Goal: Find specific fact: Find specific fact

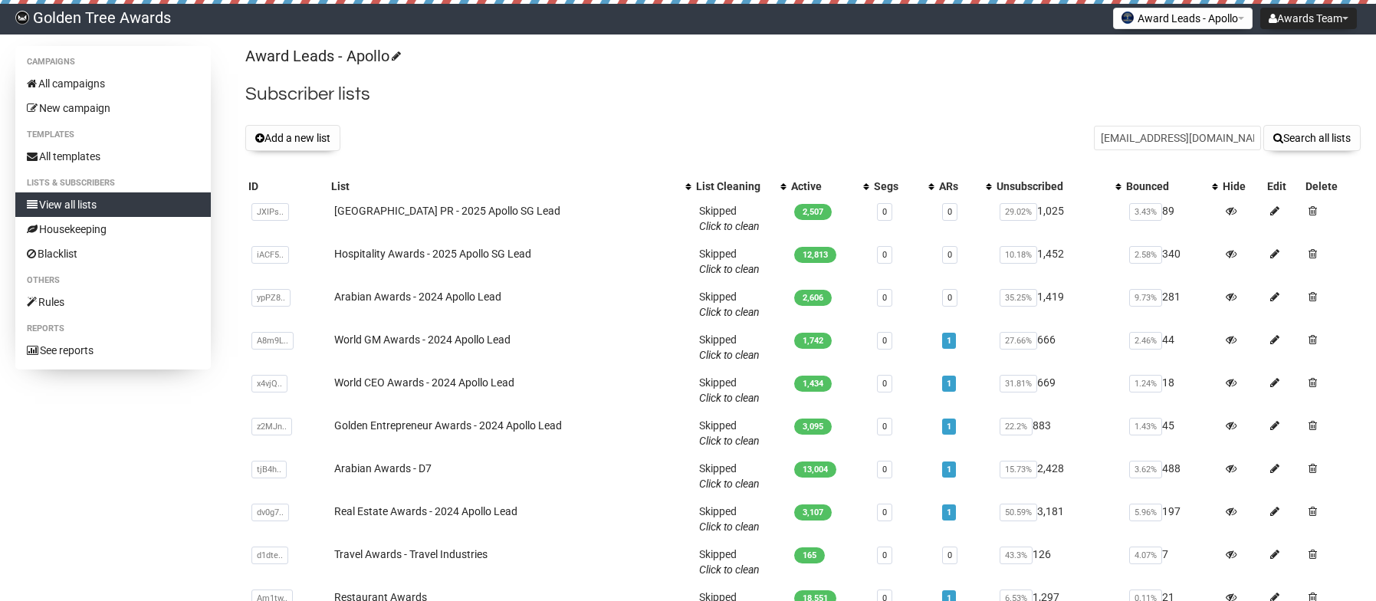
type input "deliciousfood@drfrogs.com"
click at [1263, 125] on button "Search all lists" at bounding box center [1311, 138] width 97 height 26
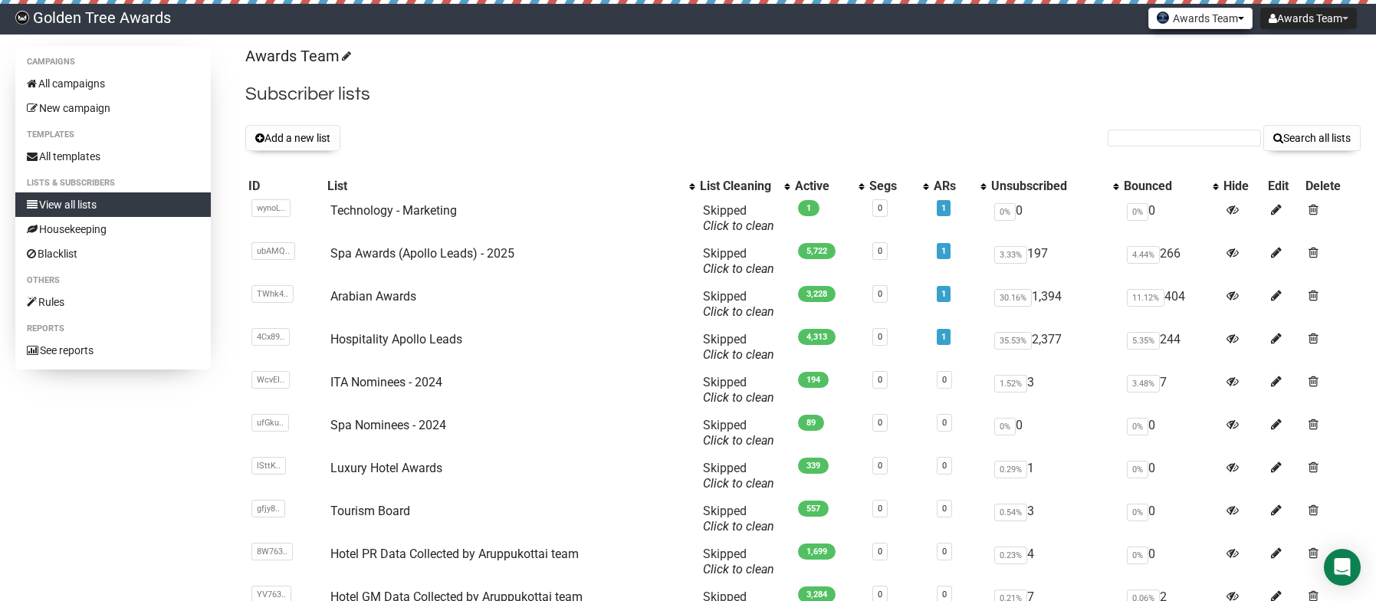
click at [1197, 21] on button "Awards Team" at bounding box center [1200, 18] width 104 height 21
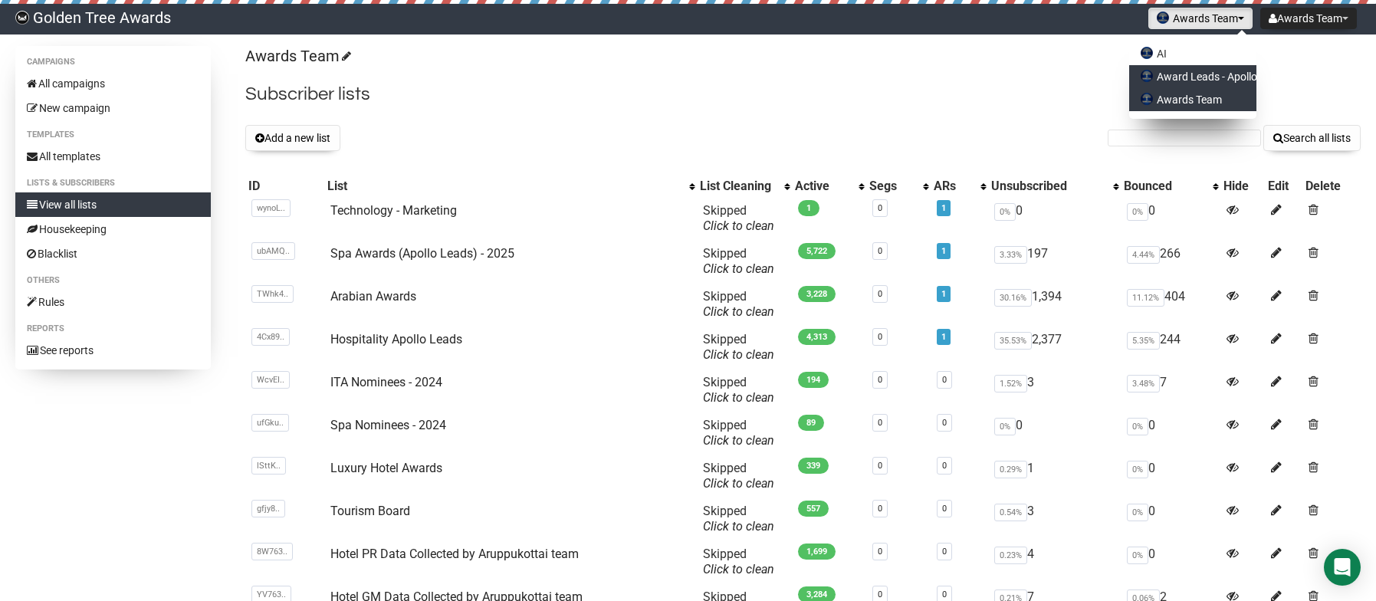
click at [1197, 77] on link "Award Leads - Apollo" at bounding box center [1192, 76] width 127 height 23
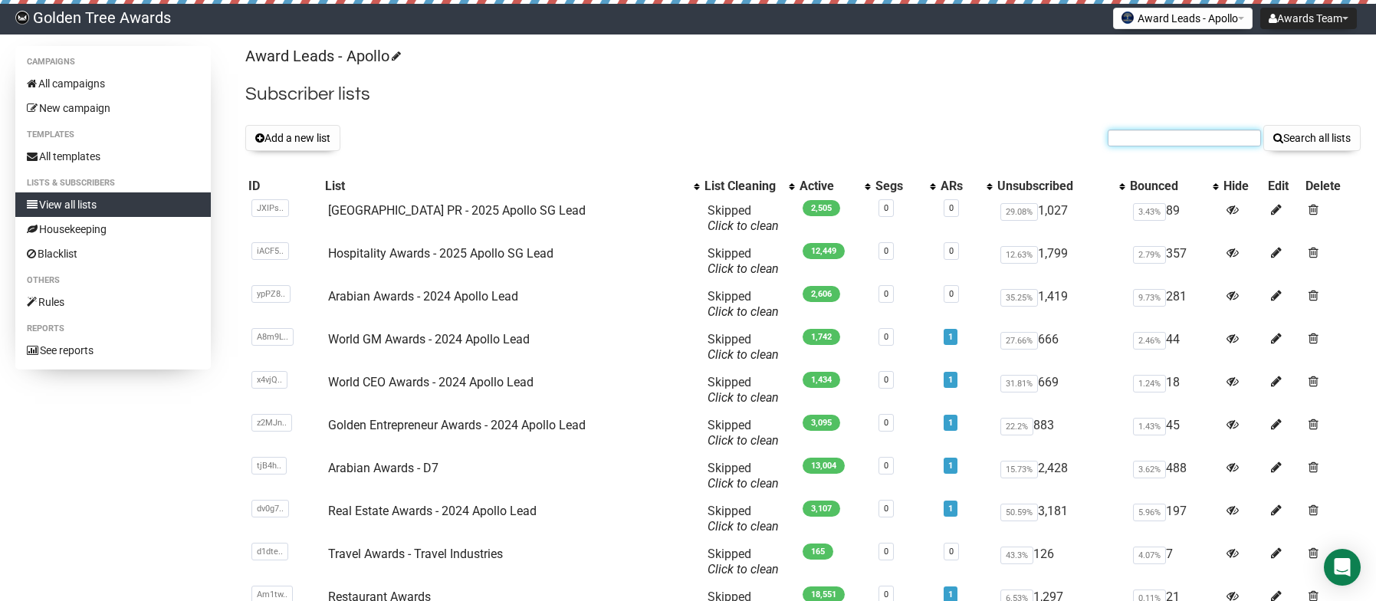
click at [1128, 130] on input "text" at bounding box center [1184, 138] width 153 height 17
paste input "axa-hotel.cz"
type input "axa-hotel.cz"
click at [1263, 125] on button "Search all lists" at bounding box center [1311, 138] width 97 height 26
